Goal: Information Seeking & Learning: Learn about a topic

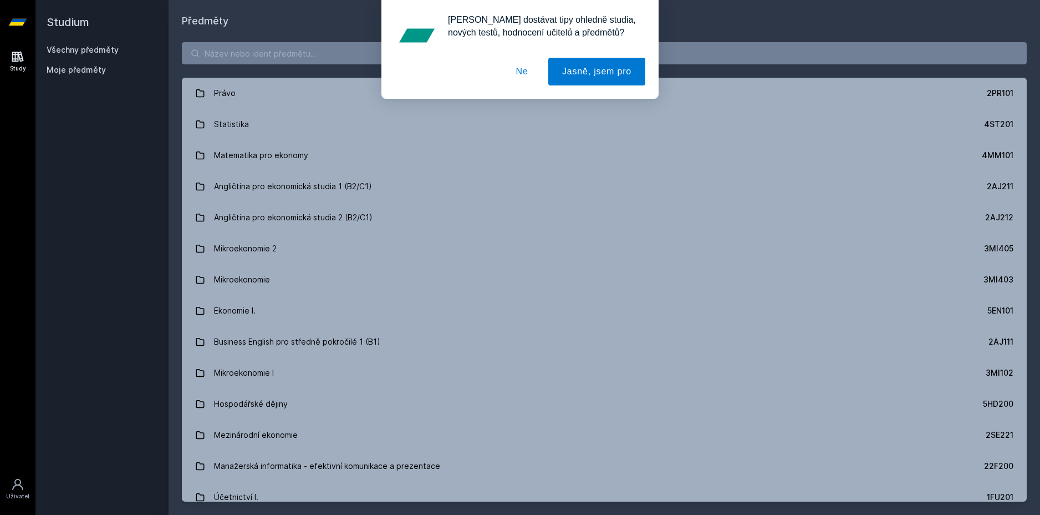
click at [319, 53] on div "[PERSON_NAME] dostávat tipy ohledně studia, nových testů, hodnocení učitelů a p…" at bounding box center [520, 49] width 1040 height 99
click at [520, 70] on button "Ne" at bounding box center [522, 72] width 40 height 28
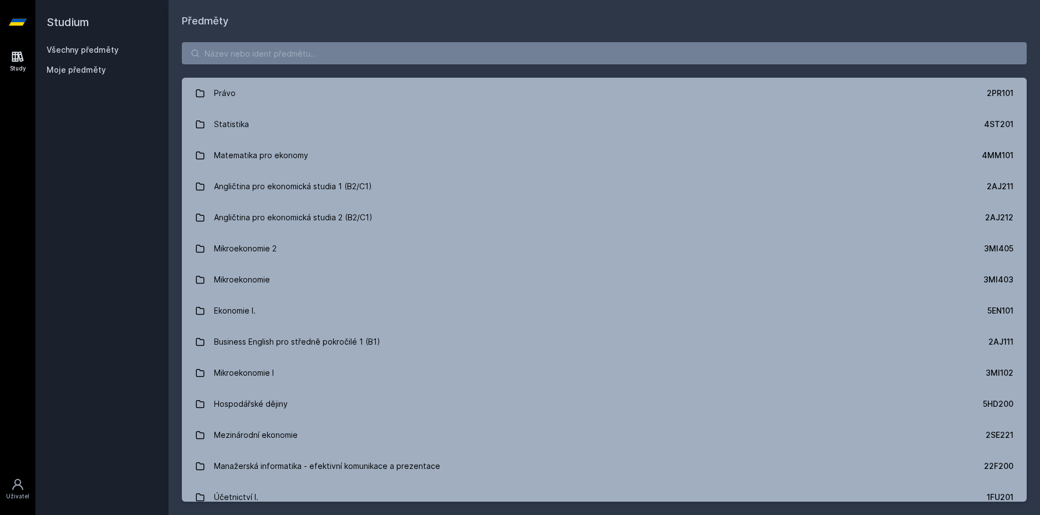
click at [360, 40] on div "[PERSON_NAME] dostávat tipy ohledně studia, nových testů, hodnocení učitelů a p…" at bounding box center [520, 49] width 1040 height 99
click at [353, 53] on input "search" at bounding box center [604, 53] width 845 height 22
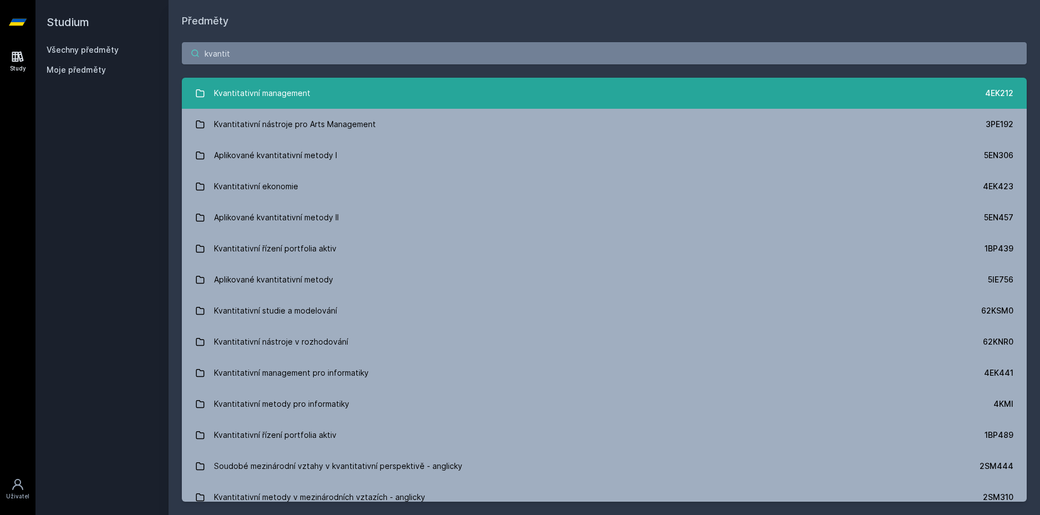
type input "kvantit"
click at [299, 93] on div "Kvantitativní management" at bounding box center [262, 93] width 96 height 22
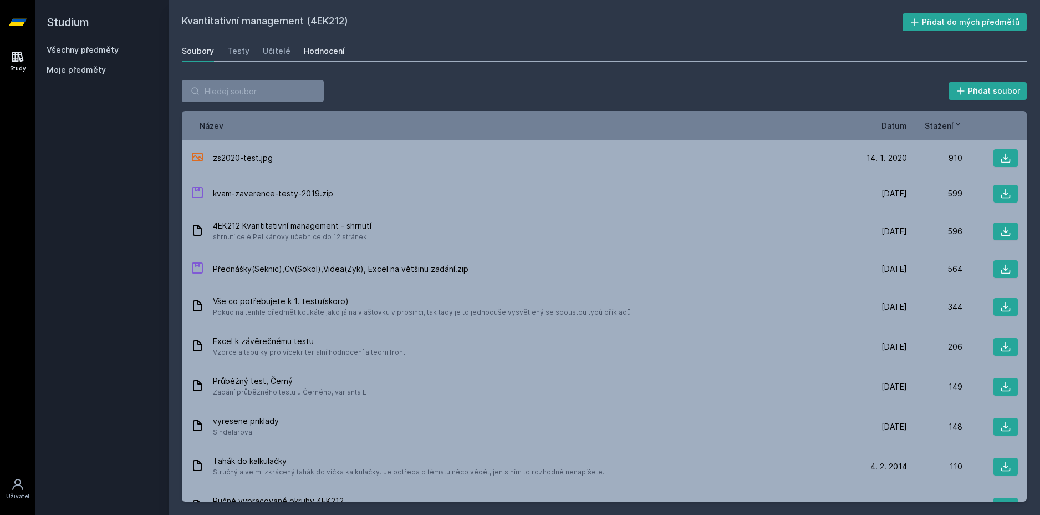
click at [312, 49] on div "Hodnocení" at bounding box center [324, 50] width 41 height 11
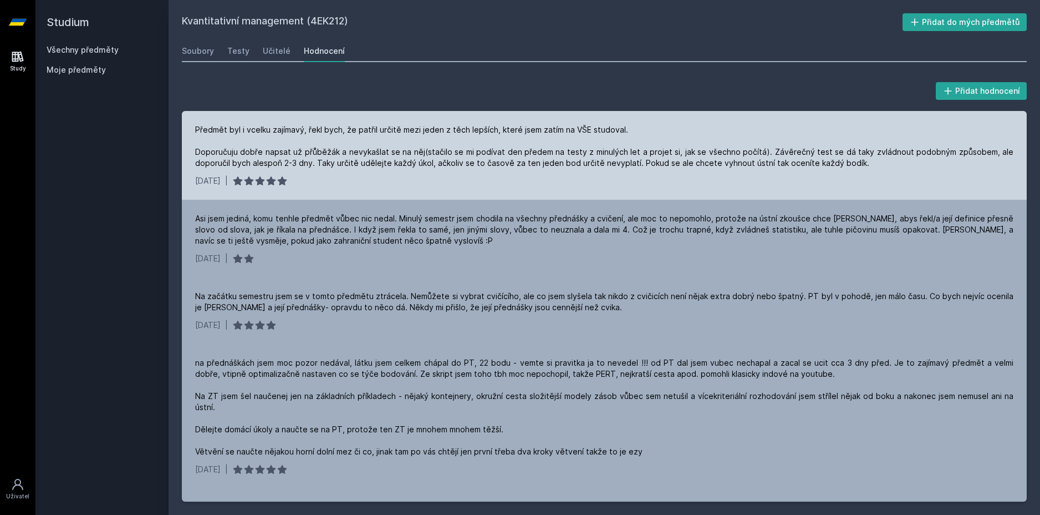
click at [515, 164] on div "Předmět byl i vcelku zajímavý, řekl bych, že patřil určitě mezi jeden z těch le…" at bounding box center [604, 146] width 819 height 44
click at [488, 165] on div "Předmět byl i vcelku zajímavý, řekl bych, že patřil určitě mezi jeden z těch le…" at bounding box center [604, 146] width 819 height 44
